Goal: Check status: Check status

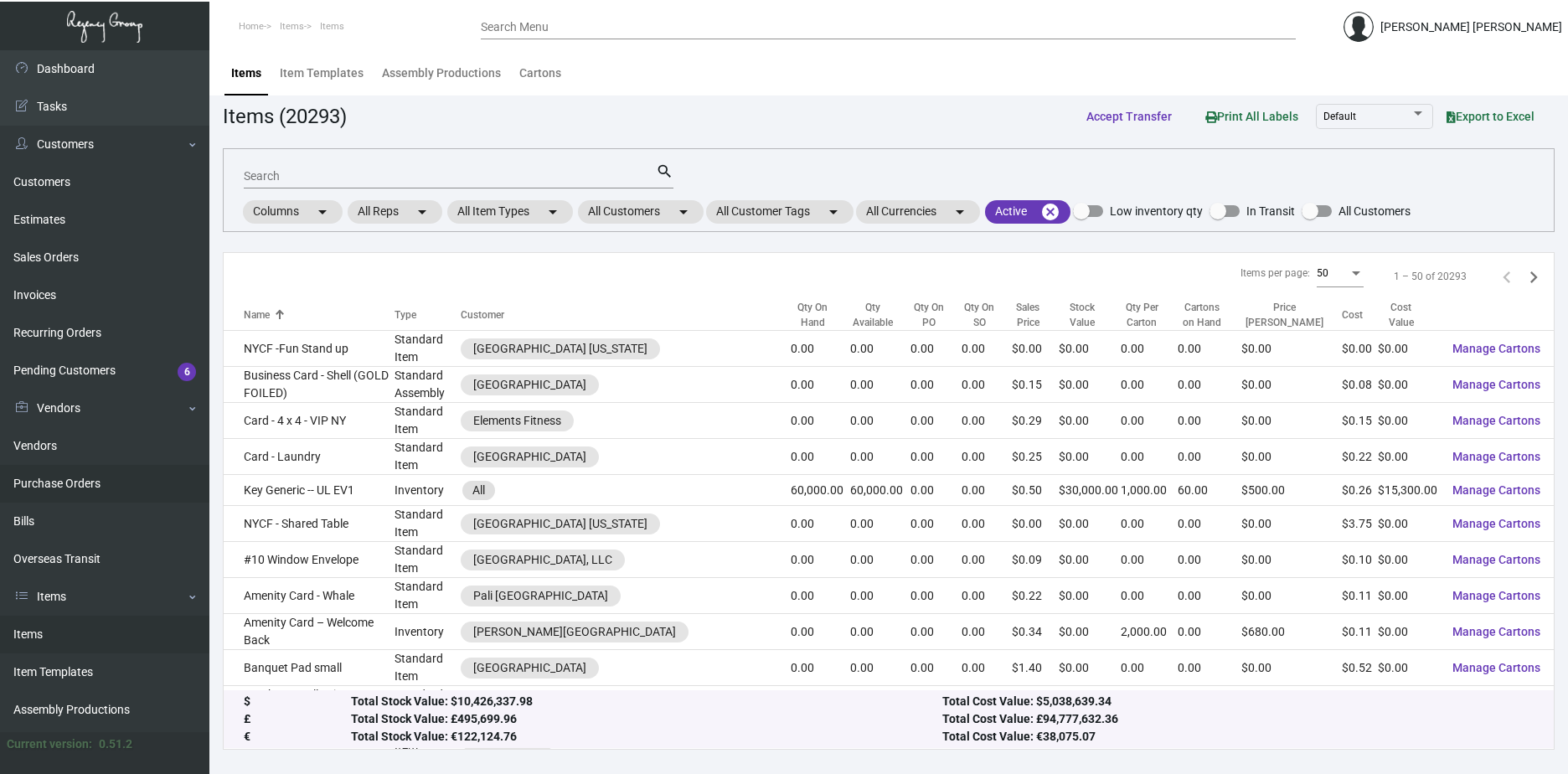
click at [104, 482] on link "Purchase Orders" at bounding box center [105, 484] width 210 height 37
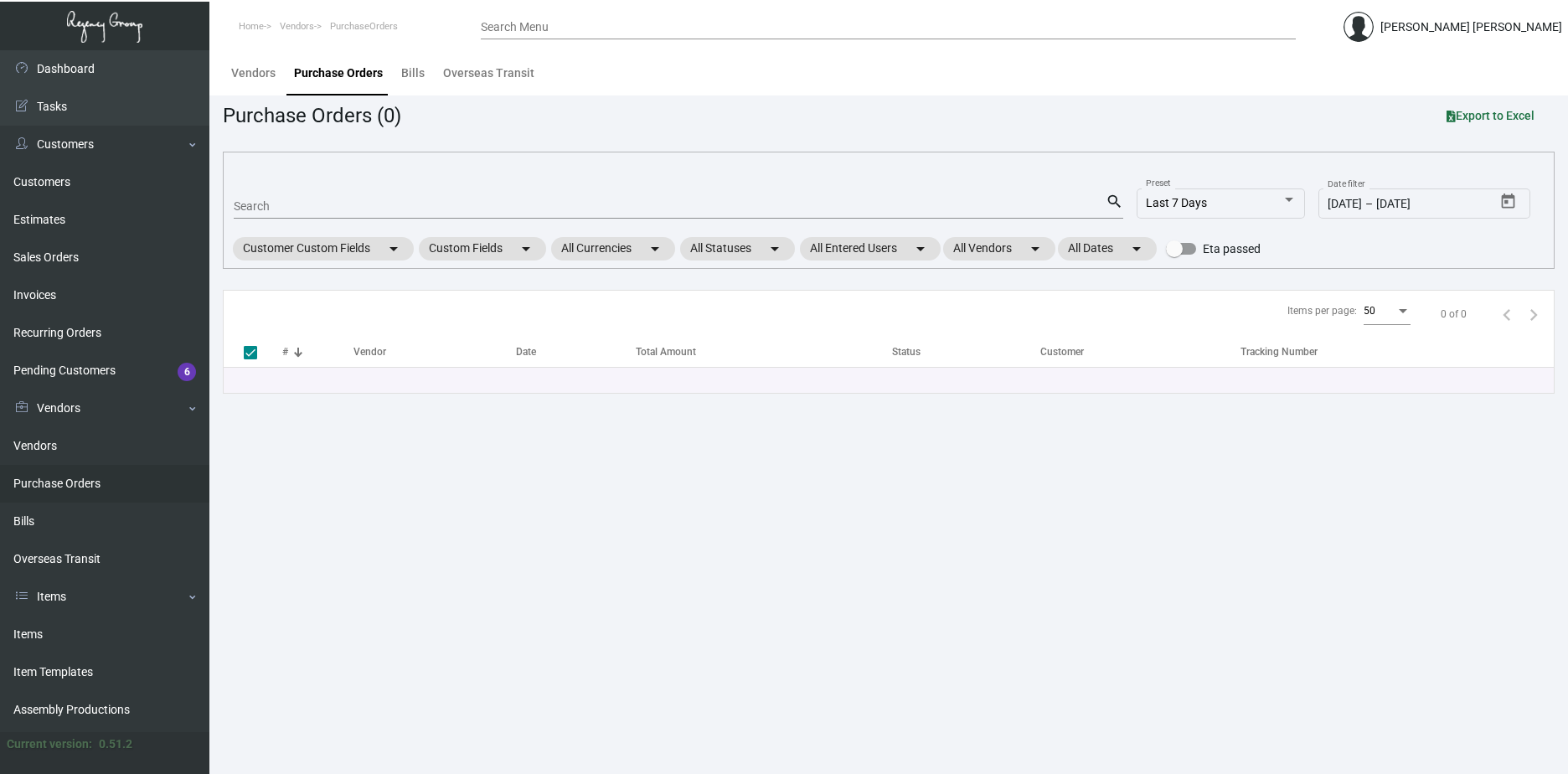
click at [294, 193] on div "Search" at bounding box center [670, 206] width 872 height 26
paste input "85622"
type input "85622"
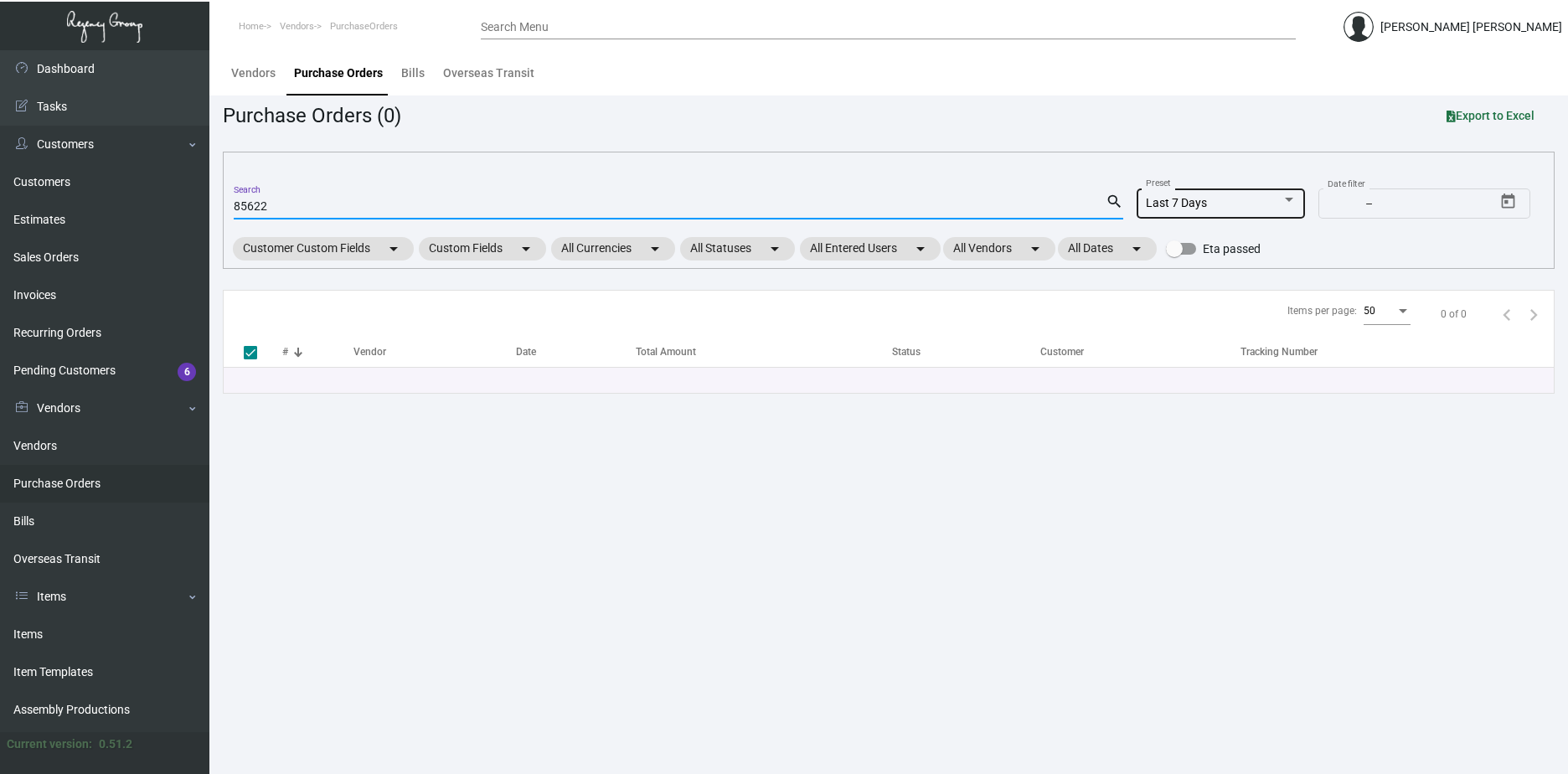
checkbox input "false"
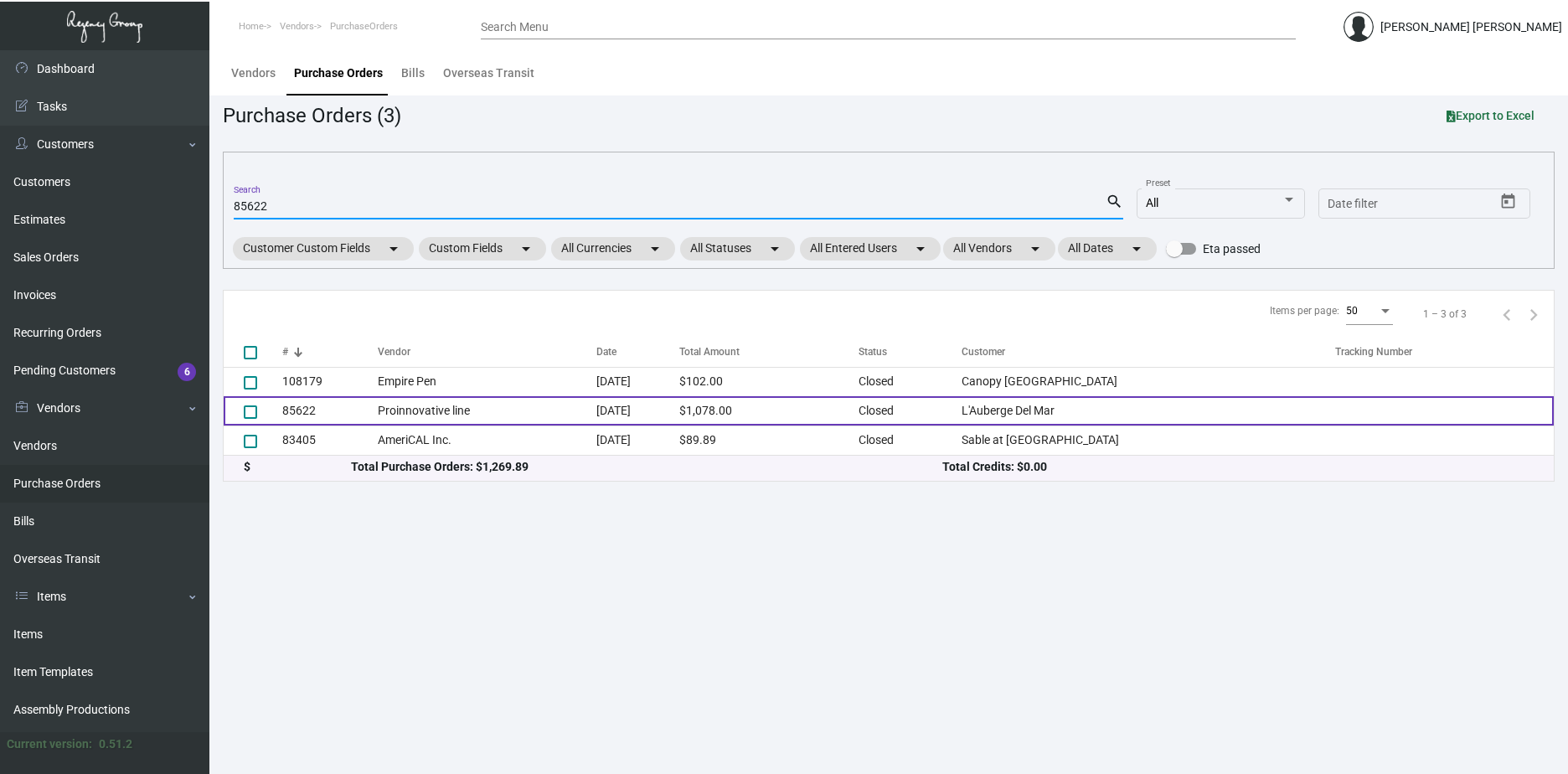
type input "85622"
click at [507, 414] on td "Proinnovative line" at bounding box center [487, 411] width 219 height 29
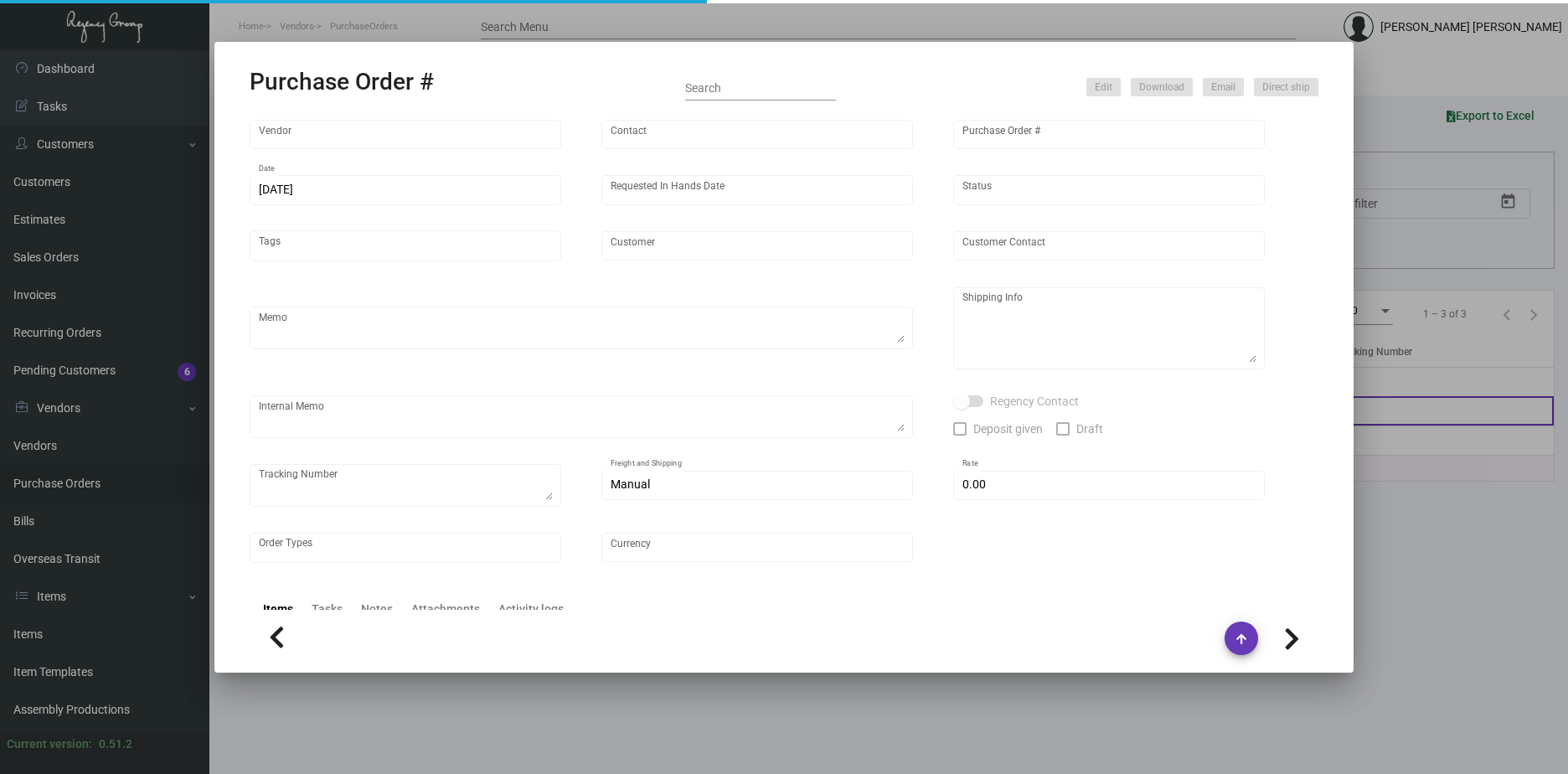
type input "Proinnovative line"
type input "[PERSON_NAME]"
type input "85622"
type input "[DATE]"
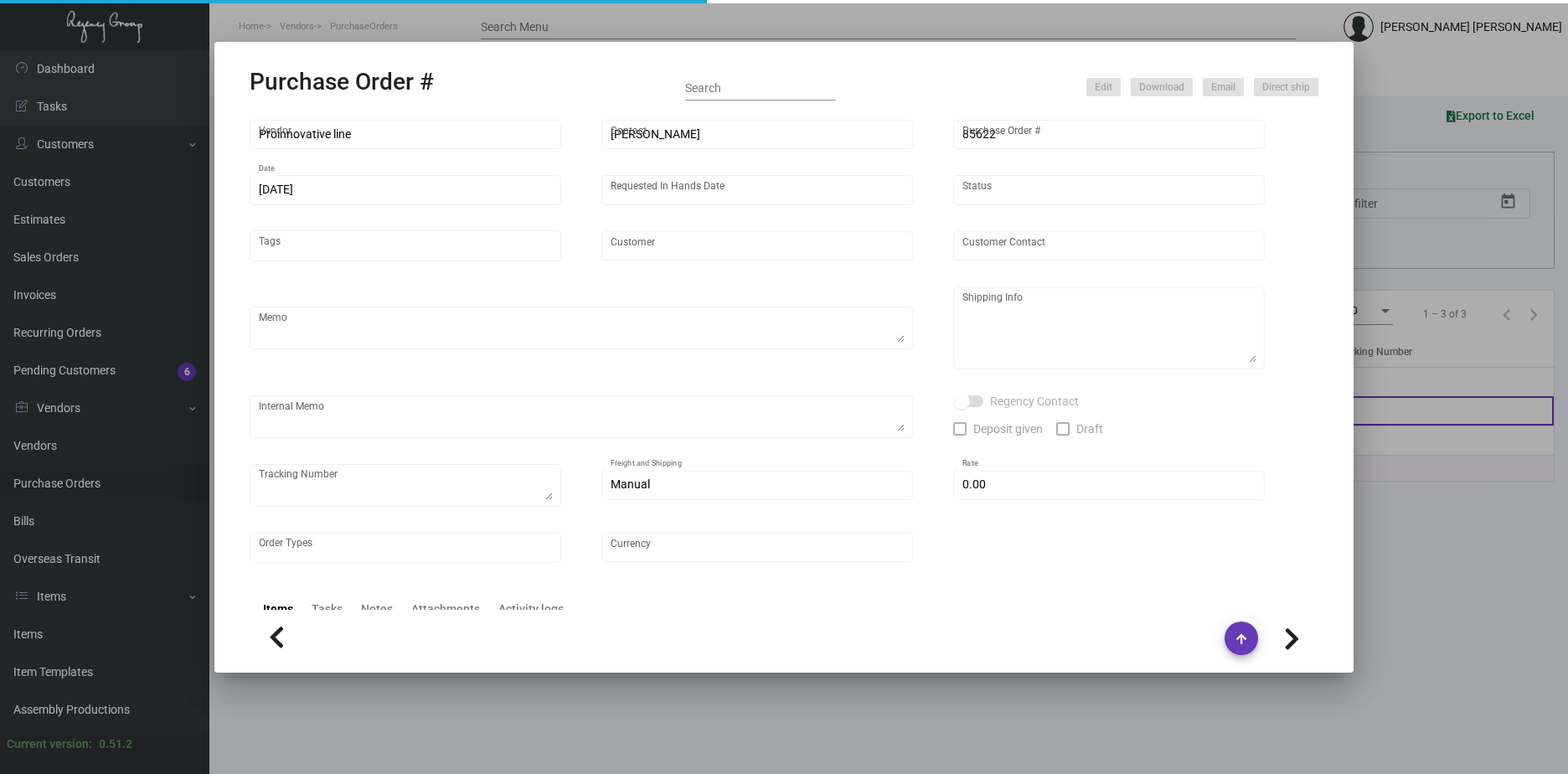
type input "L'Auberge Del Mar"
type input "[PERSON_NAME]"
type textarea "***PLEASE SEND SAMPLES OF THIS JOB TO MY LA OFFICE***"
type textarea "L'Auberge Del Mar [PERSON_NAME] [STREET_ADDRESS]"
checkbox input "true"
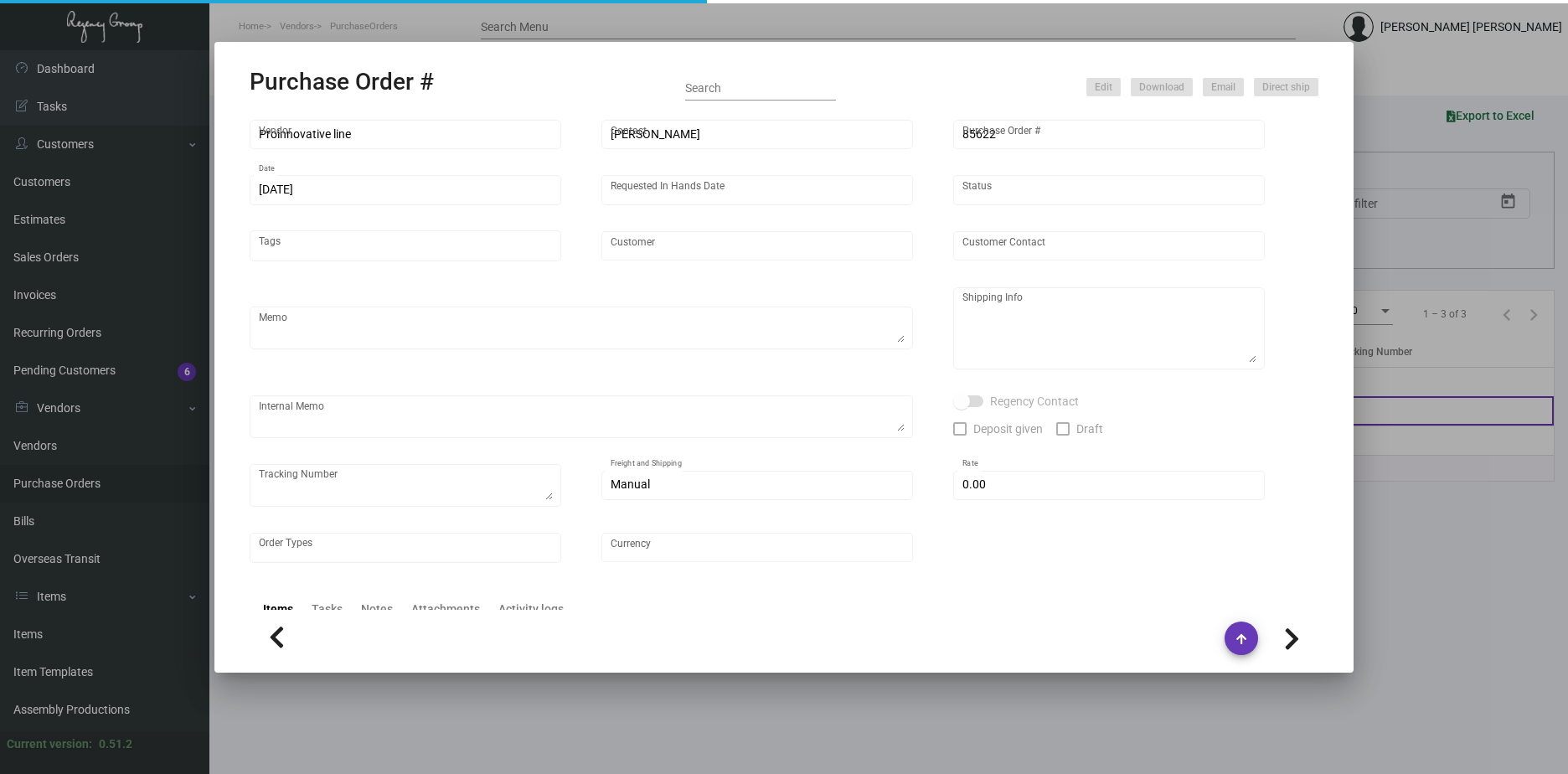
type input "$ 0.00"
type input "United States Dollar $"
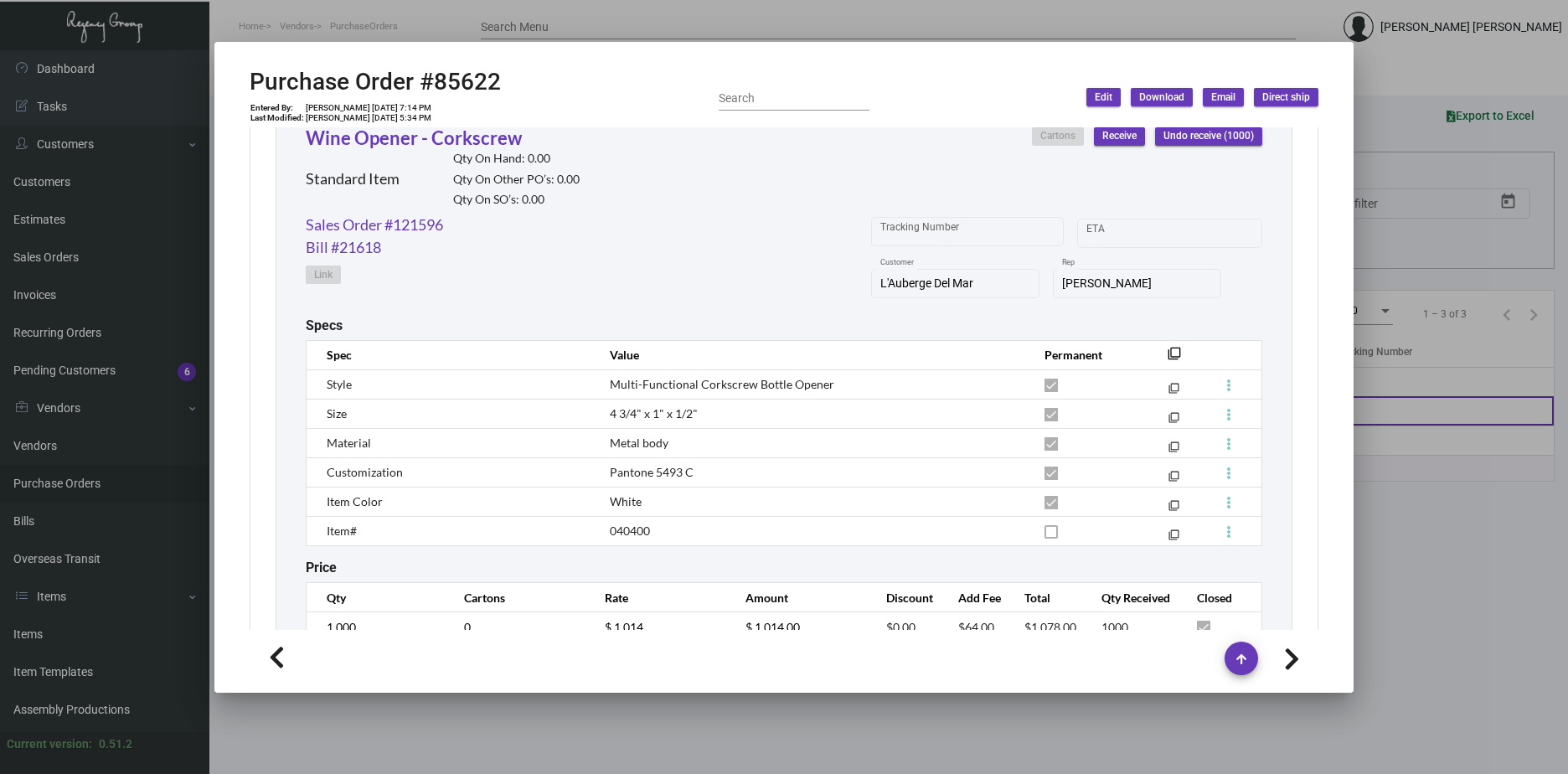
scroll to position [838, 0]
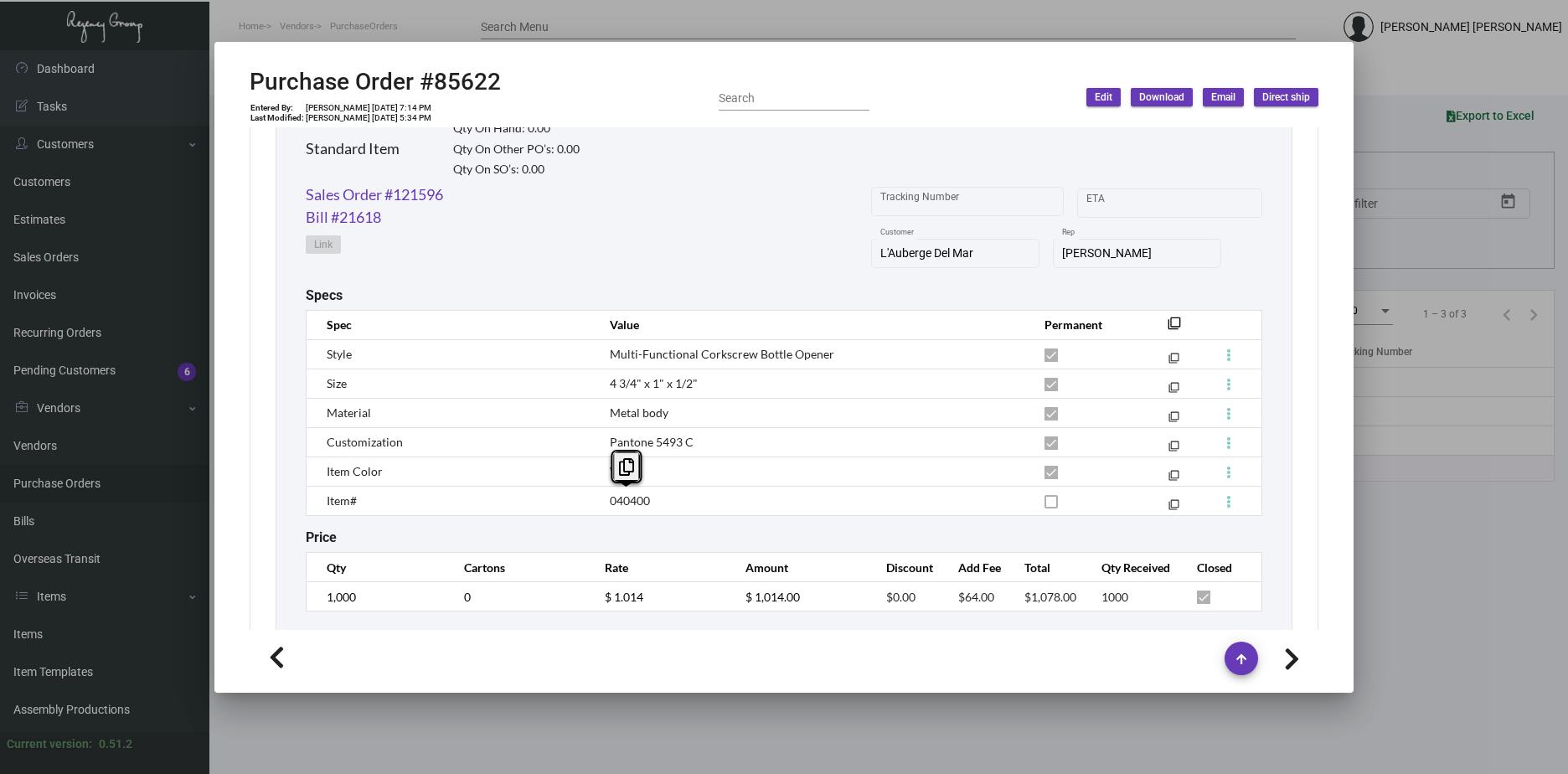
drag, startPoint x: 657, startPoint y: 500, endPoint x: 601, endPoint y: 501, distance: 56.0
click at [601, 501] on td "040400" at bounding box center [810, 500] width 435 height 29
copy span "040400"
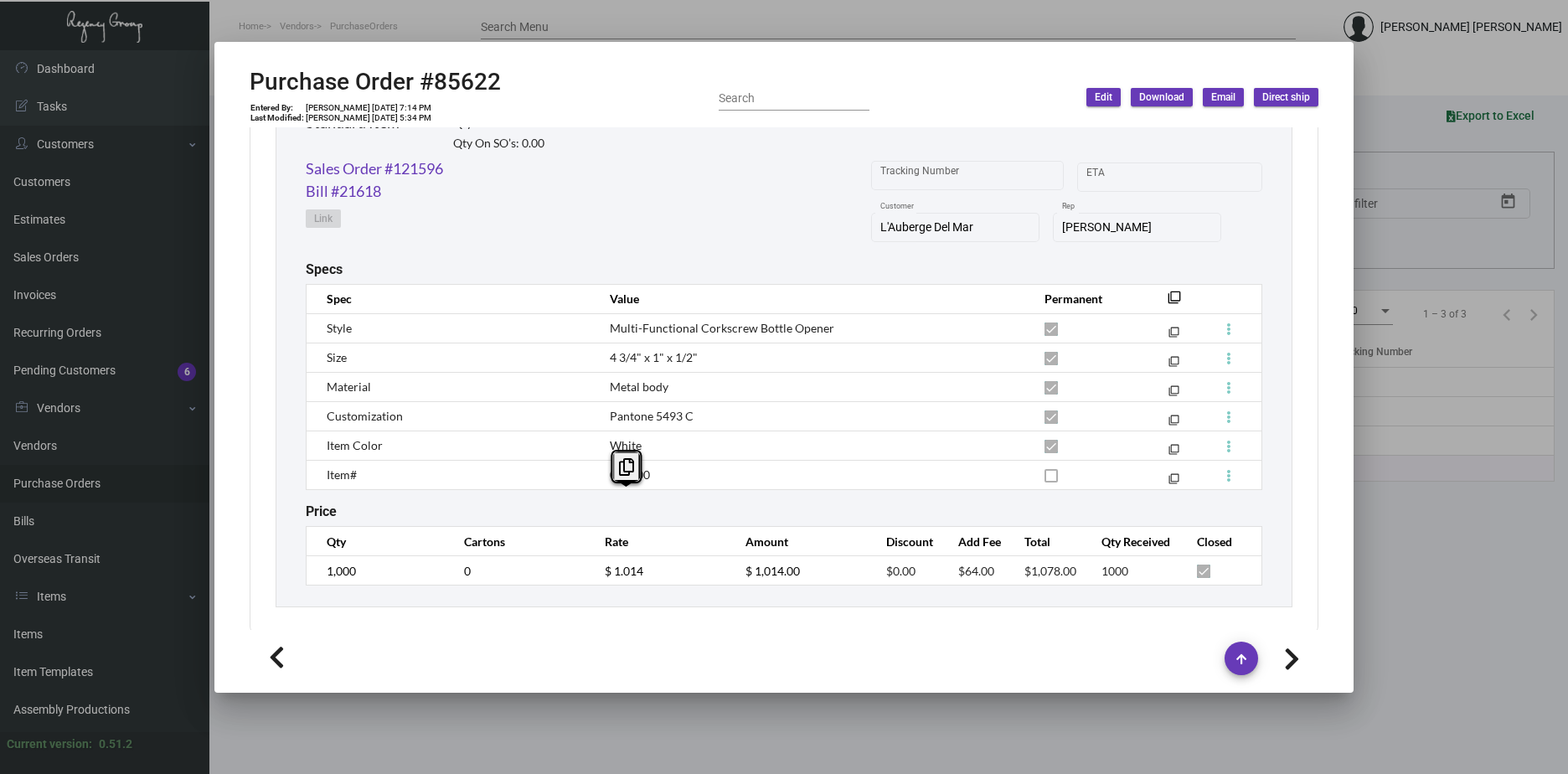
scroll to position [877, 0]
